Goal: Task Accomplishment & Management: Use online tool/utility

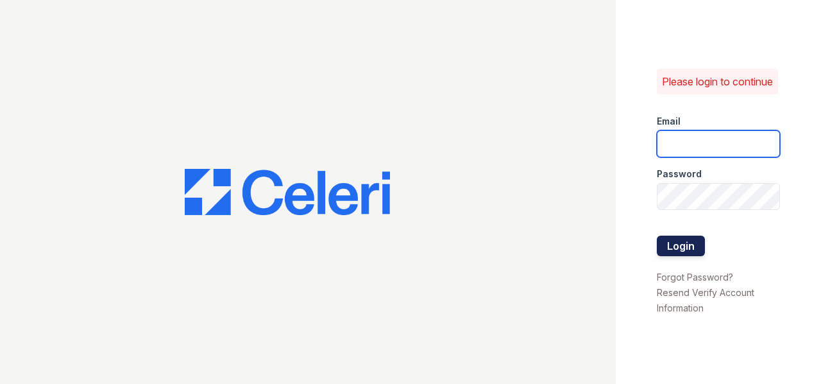
type input "[EMAIL_ADDRESS][DOMAIN_NAME]"
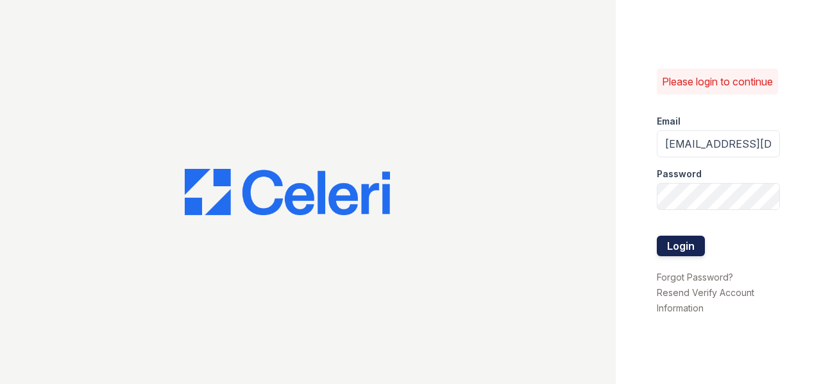
click at [692, 246] on button "Login" at bounding box center [681, 245] width 48 height 21
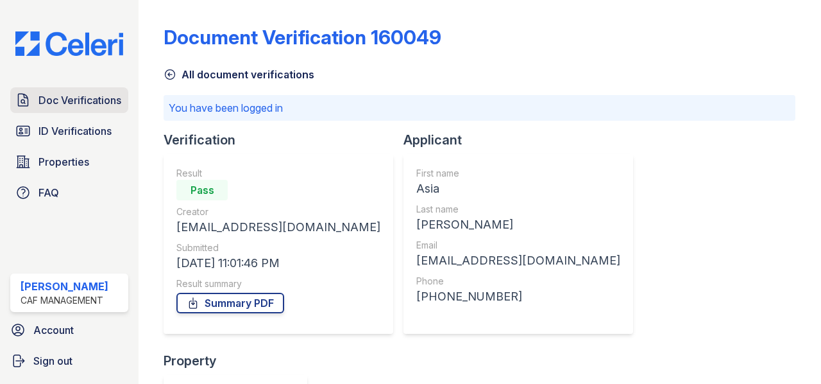
click at [73, 104] on span "Doc Verifications" at bounding box center [79, 99] width 83 height 15
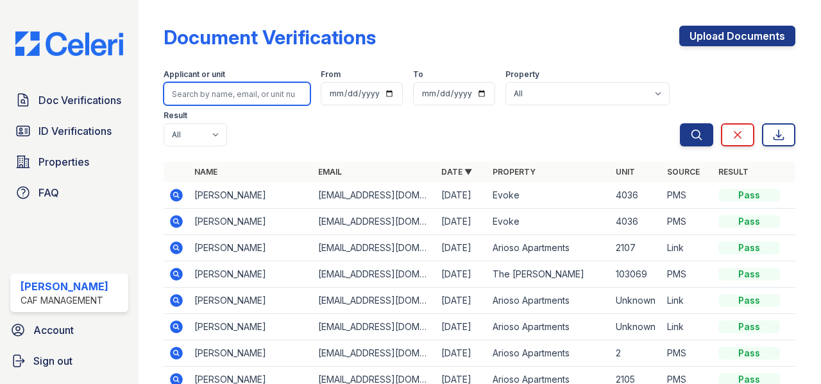
click at [216, 89] on input "search" at bounding box center [237, 93] width 147 height 23
type input "[PERSON_NAME]"
click at [680, 123] on button "Search" at bounding box center [696, 134] width 33 height 23
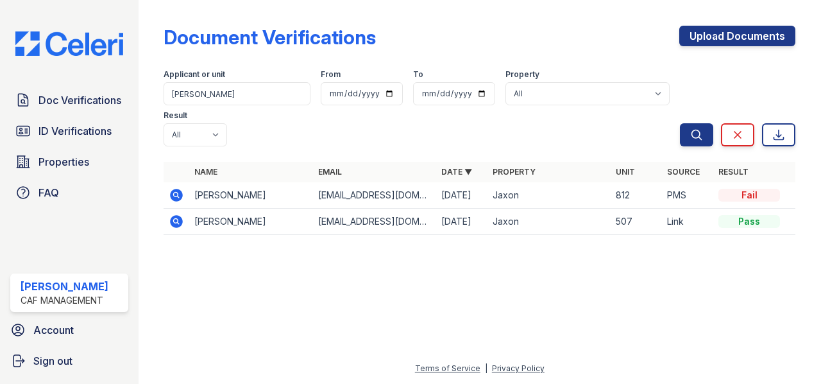
click at [175, 196] on icon at bounding box center [176, 194] width 15 height 15
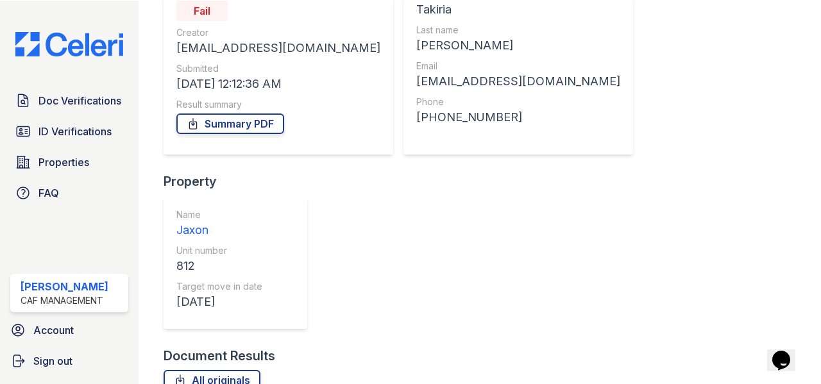
scroll to position [123, 0]
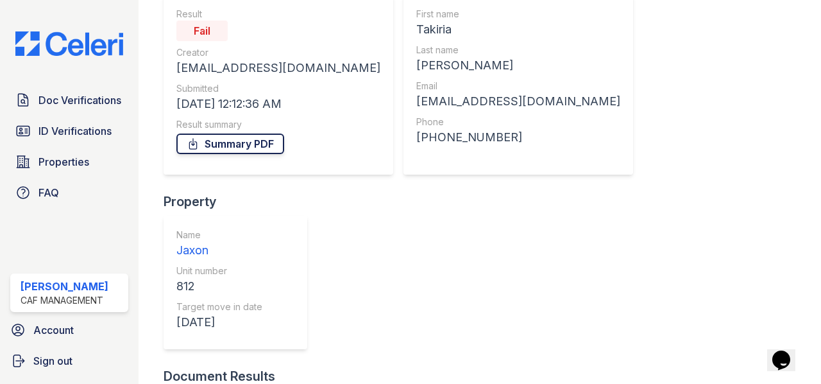
click at [218, 140] on link "Summary PDF" at bounding box center [230, 143] width 108 height 21
